Goal: Task Accomplishment & Management: Manage account settings

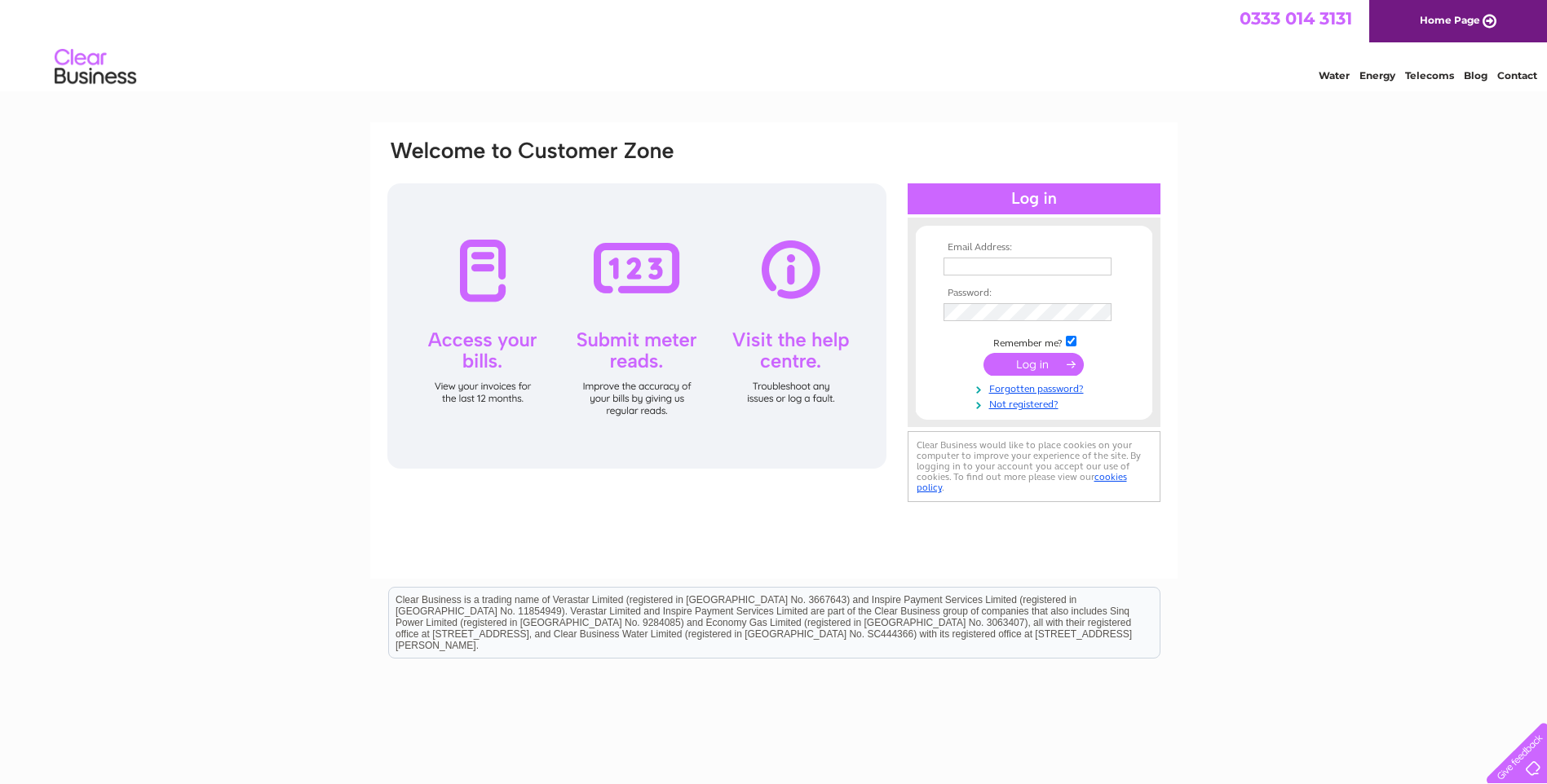
click at [990, 264] on input "text" at bounding box center [1027, 267] width 168 height 18
type input "arrowelec@btinternet.com"
click at [1018, 367] on input "submit" at bounding box center [1033, 364] width 100 height 23
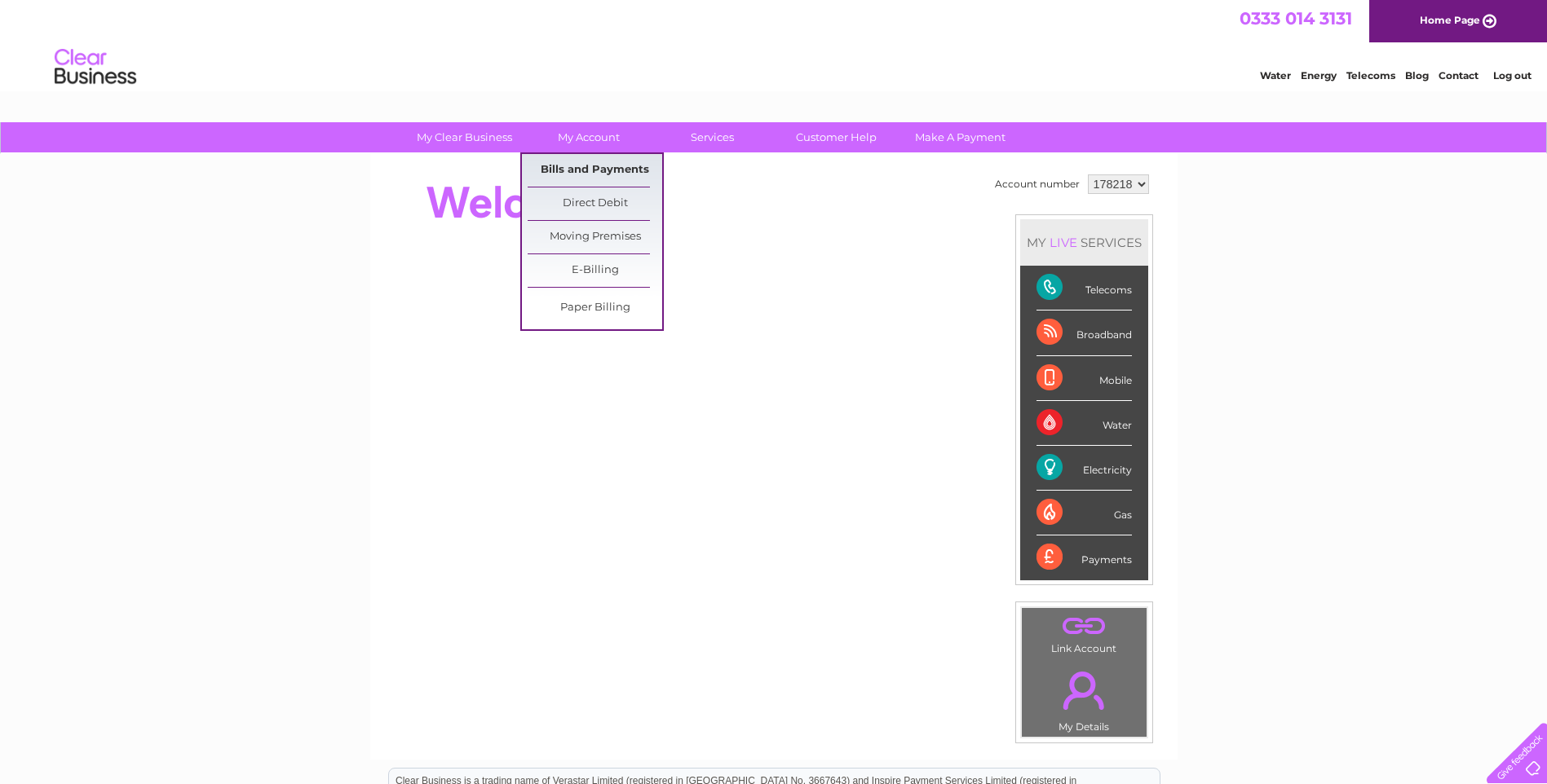
click at [585, 163] on link "Bills and Payments" at bounding box center [595, 170] width 135 height 33
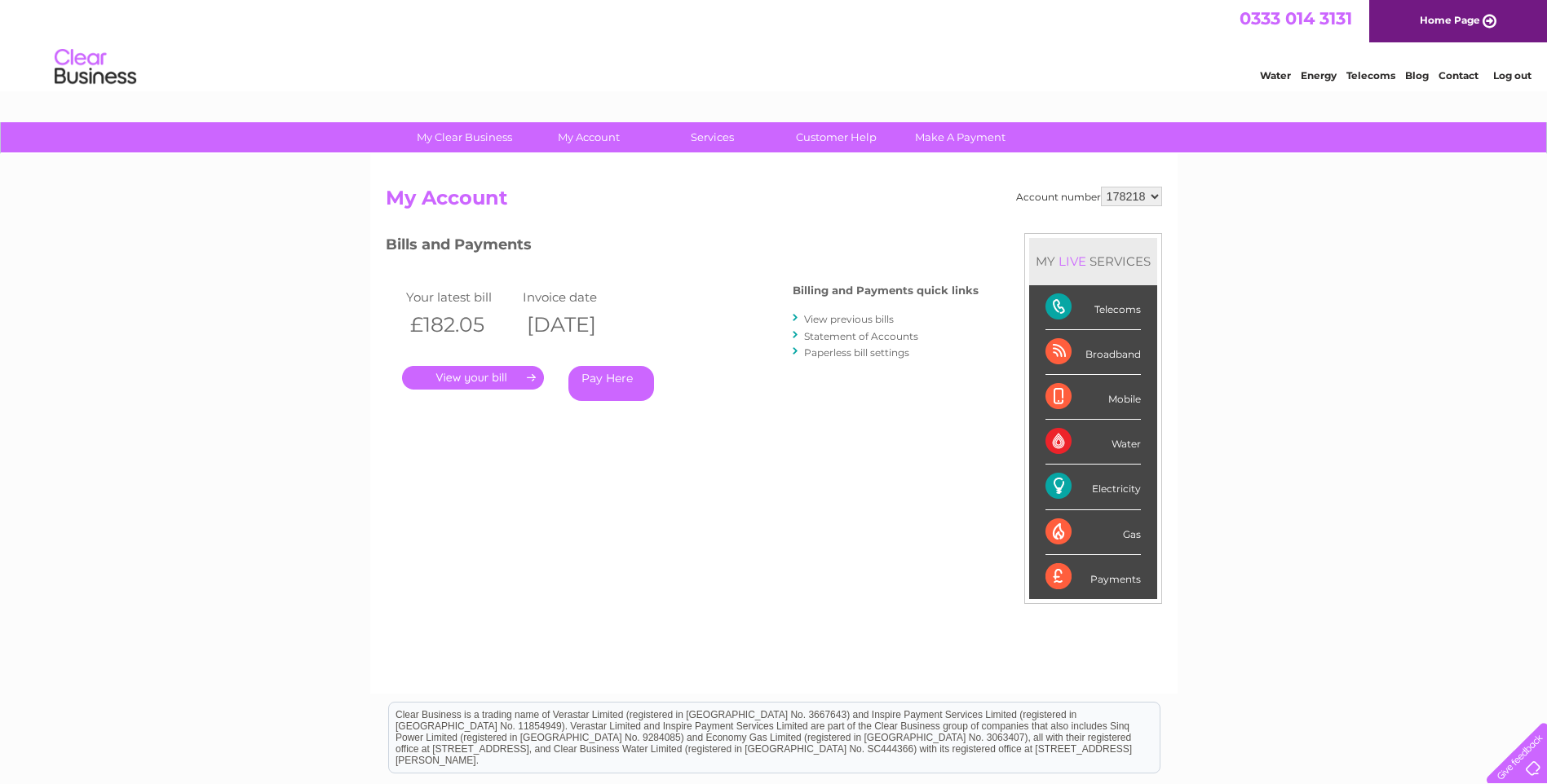
click at [492, 375] on link "." at bounding box center [473, 378] width 142 height 24
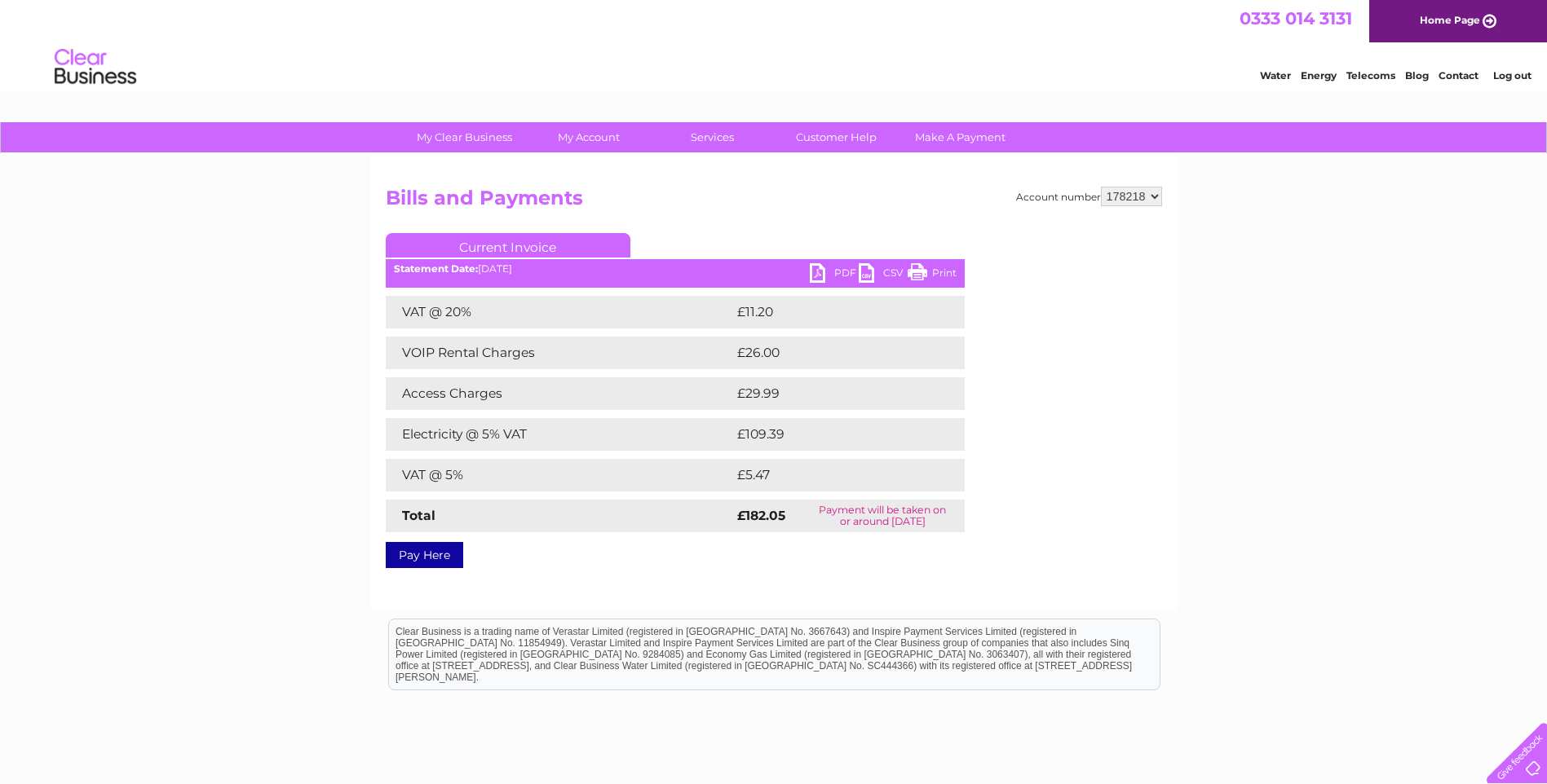
click at [819, 275] on link "PDF" at bounding box center [834, 275] width 49 height 24
click at [1518, 77] on link "Log out" at bounding box center [1512, 75] width 38 height 12
